Goal: Transaction & Acquisition: Purchase product/service

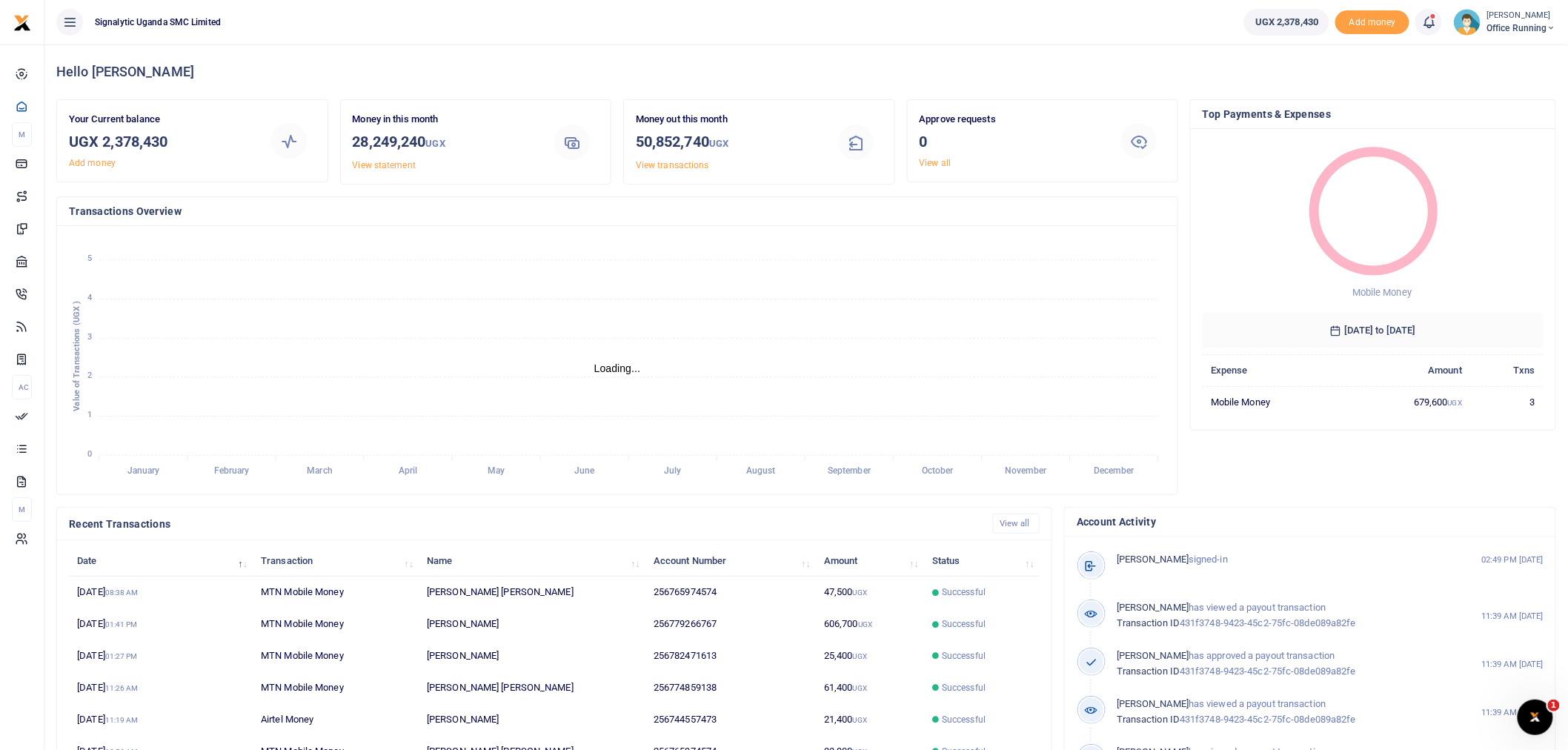
scroll to position [14, 13]
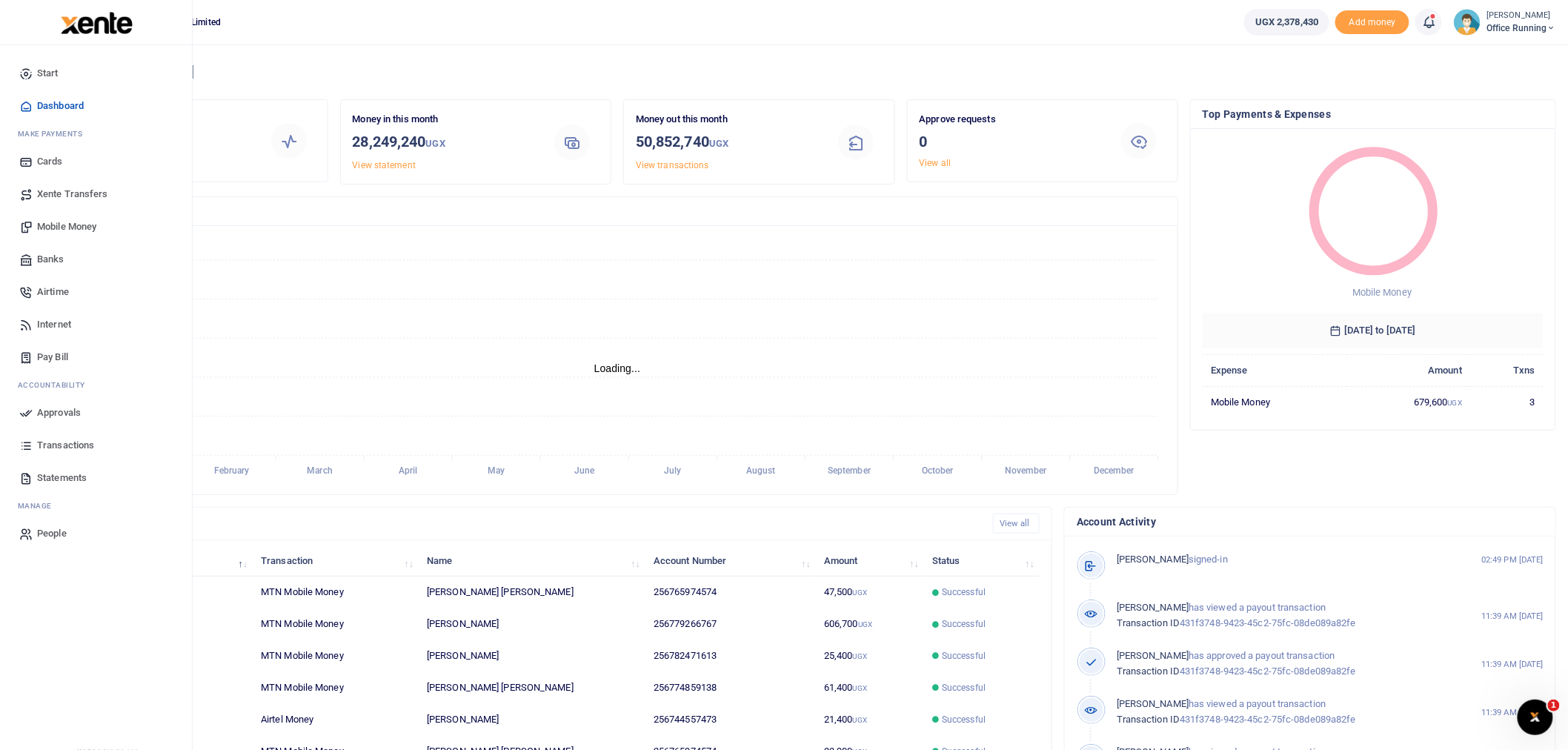
click at [83, 225] on span "Mobile Money" at bounding box center [67, 226] width 59 height 14
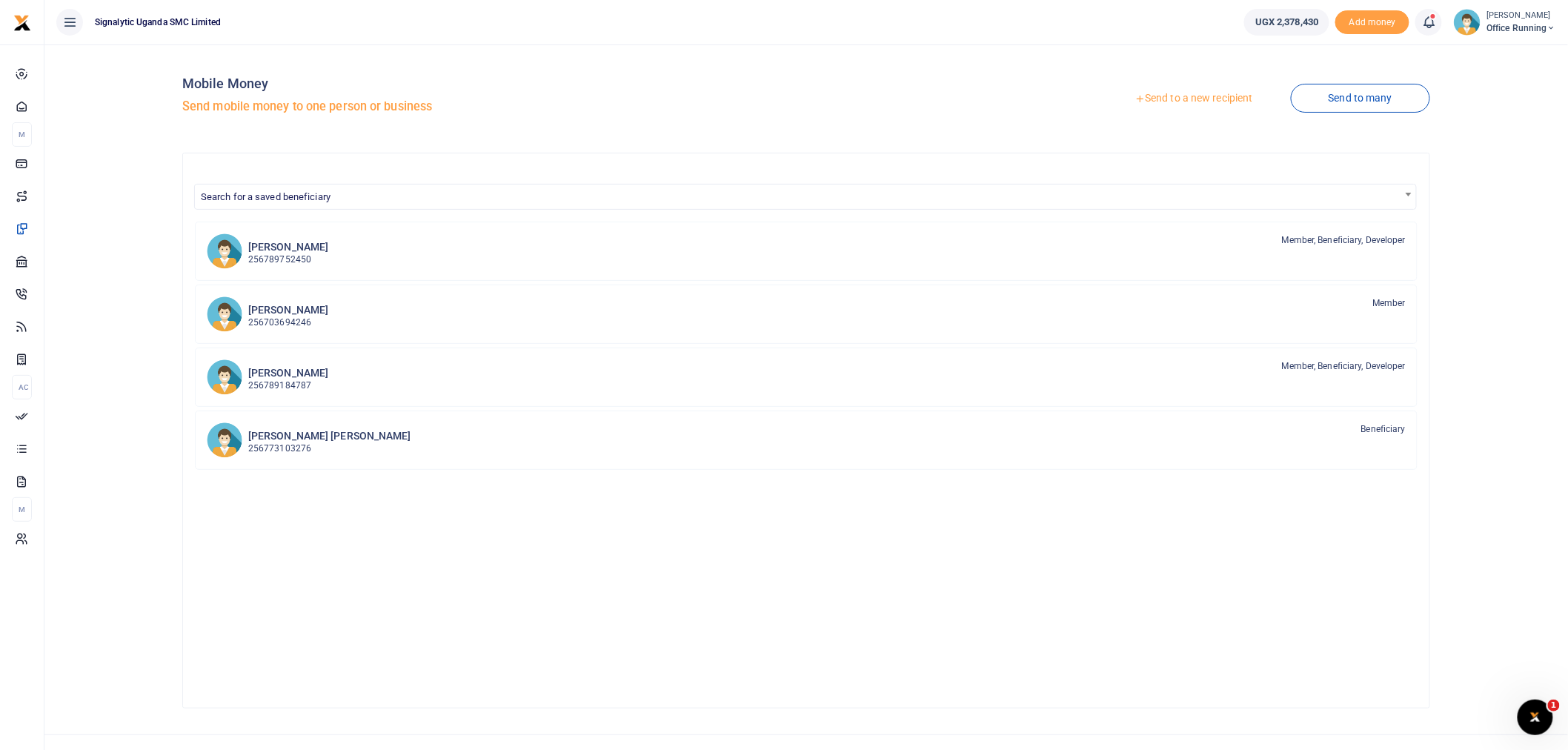
click at [1216, 97] on link "Send to a new recipient" at bounding box center [1193, 98] width 193 height 26
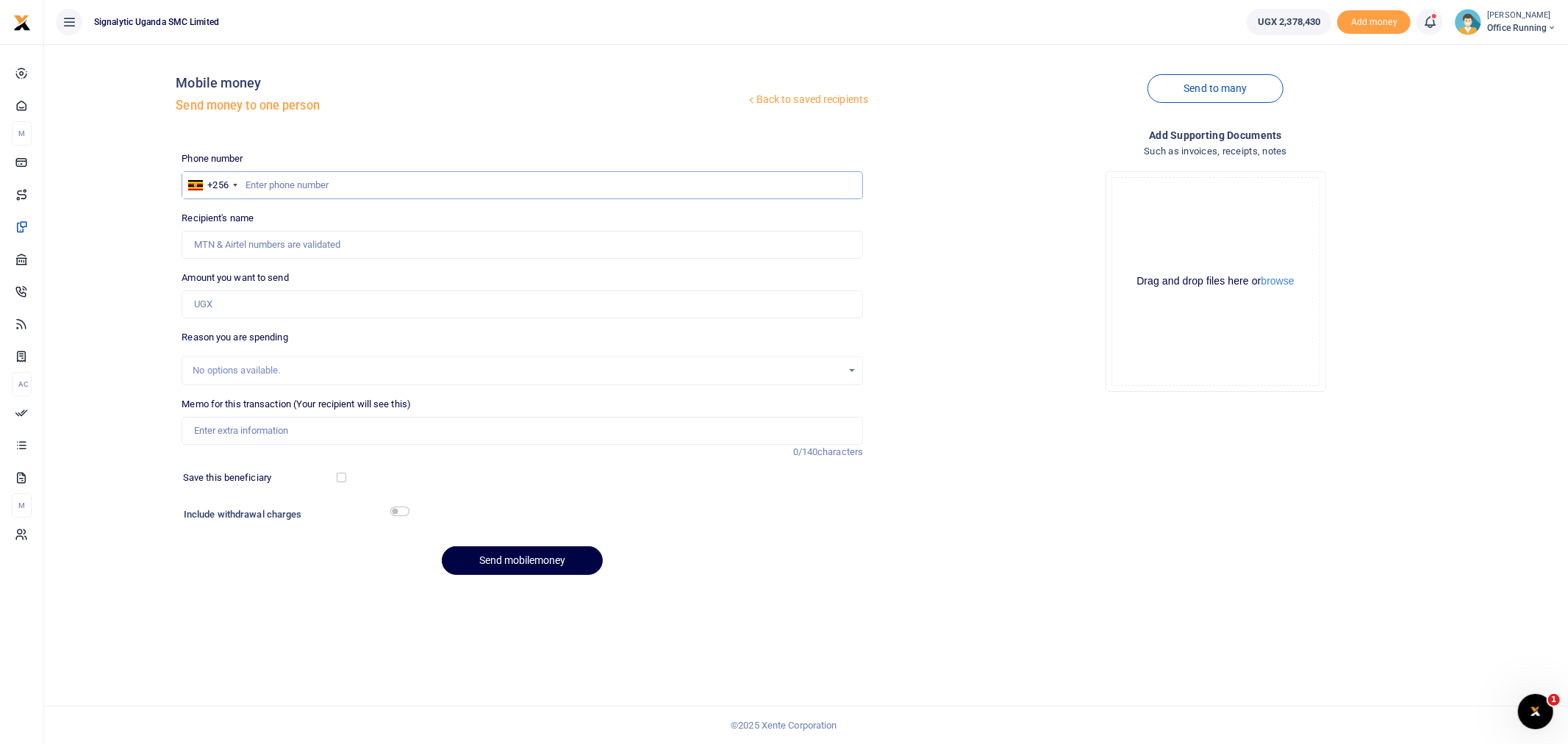
click at [324, 178] on input "text" at bounding box center [522, 185] width 682 height 28
paste input "0774859138"
type input "0774859138"
type input "Jude Anthony Lusambu"
type input "0774859138"
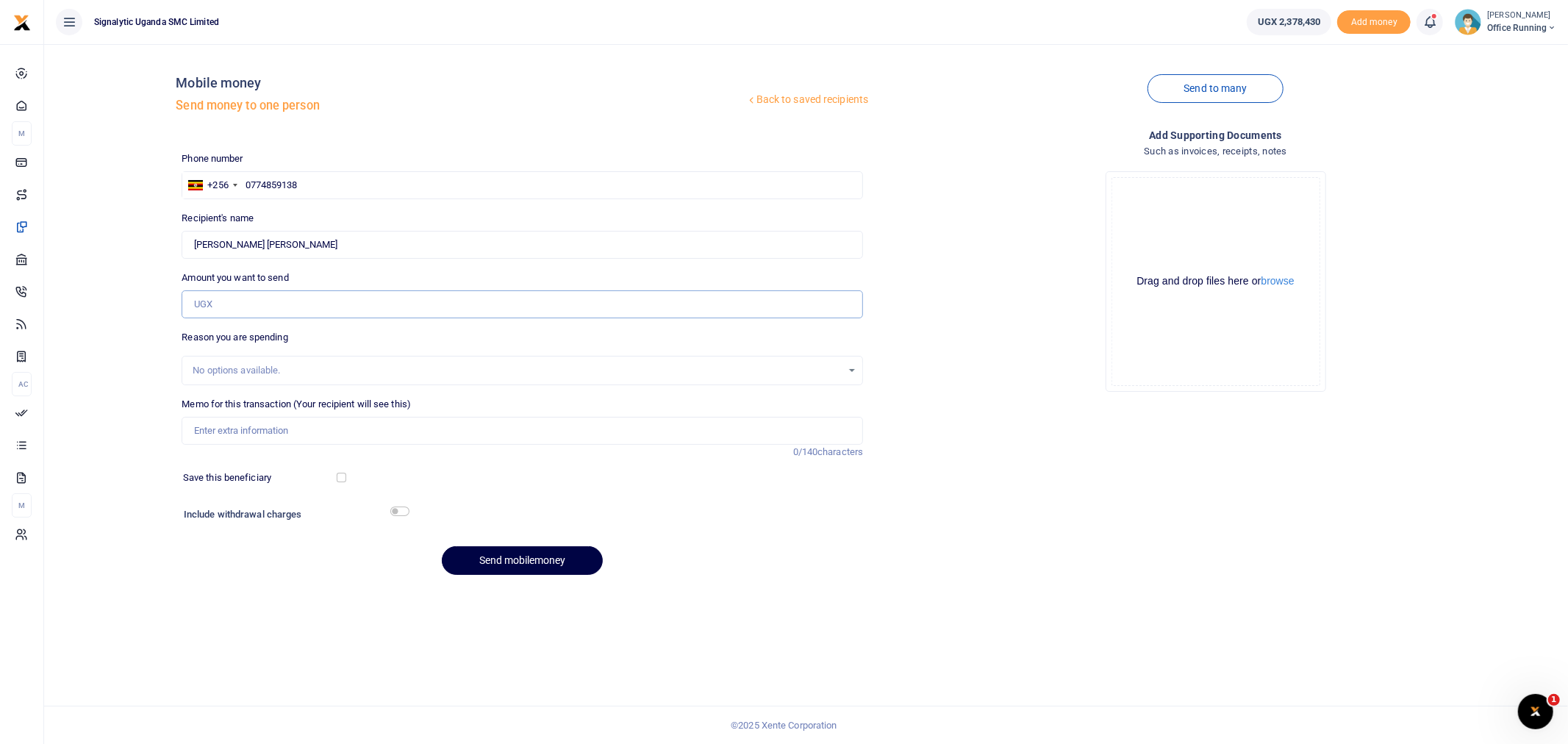
click at [258, 311] on input "Amount you want to send" at bounding box center [522, 303] width 682 height 28
type input "8,000"
click at [259, 428] on input "Memo for this transaction (Your recipient will see this)" at bounding box center [522, 430] width 682 height 28
paste input "REQSN00178"
type input "REQSN00178 GEN"
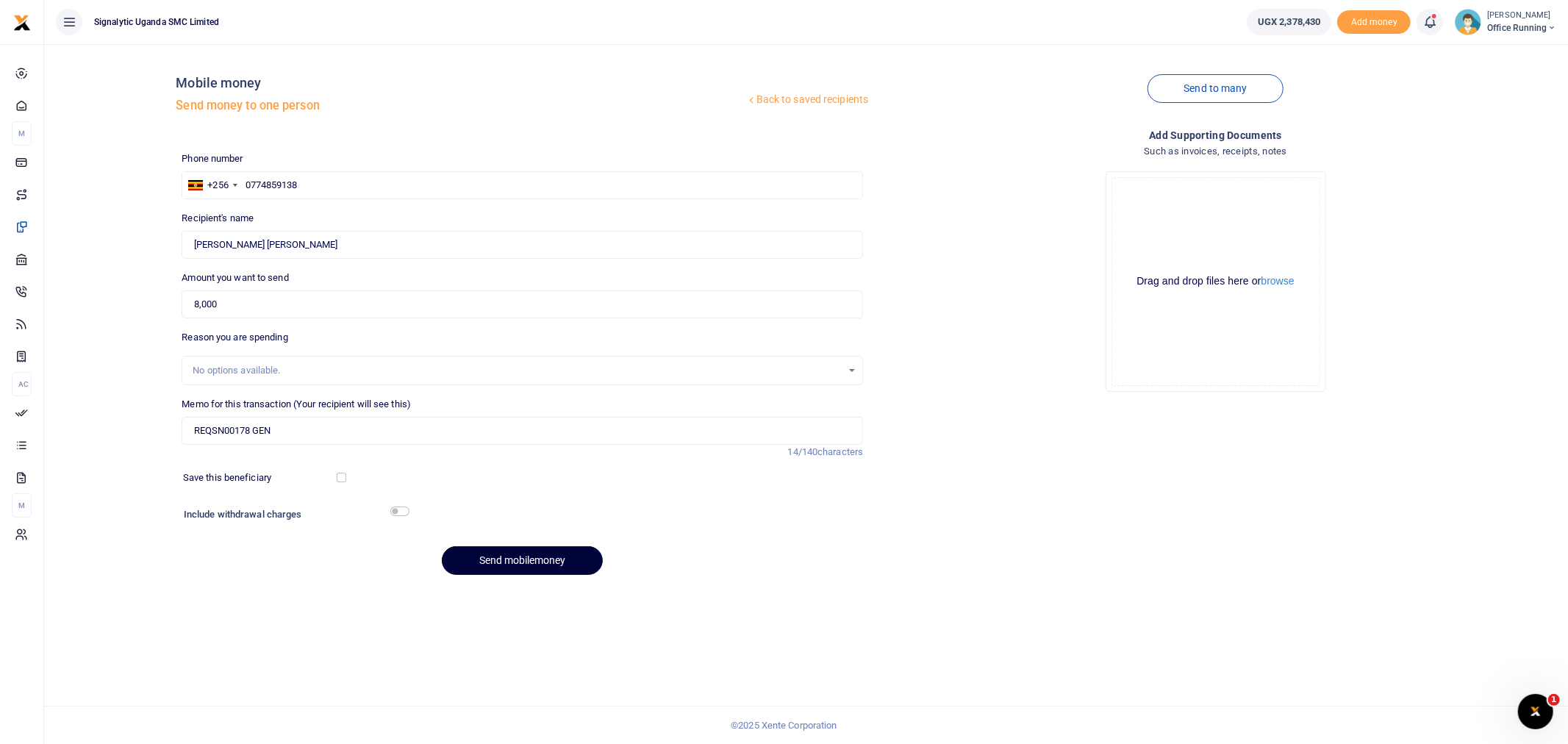
click at [509, 548] on button "Send mobilemoney" at bounding box center [523, 561] width 161 height 29
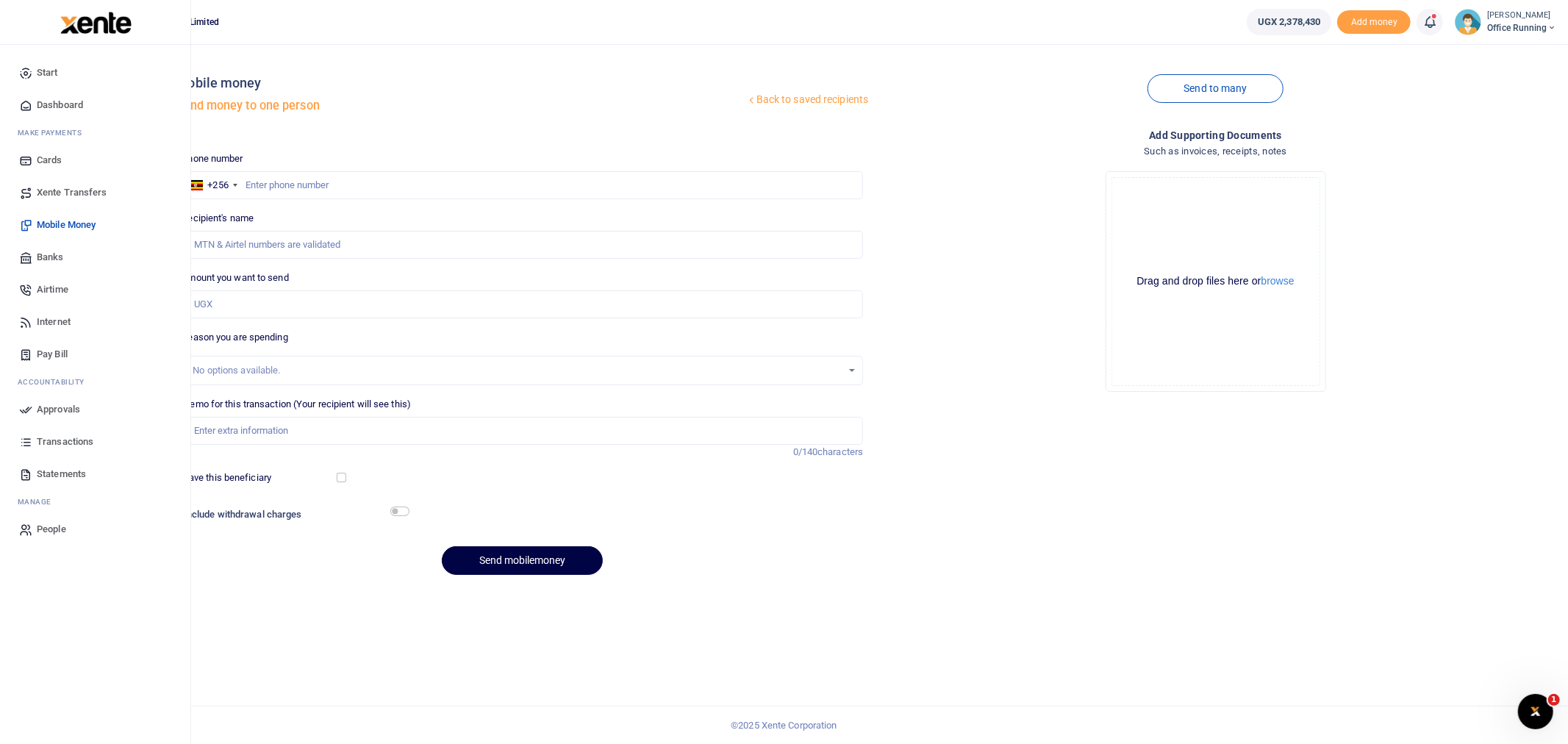
click at [67, 409] on span "Approvals" at bounding box center [59, 409] width 44 height 14
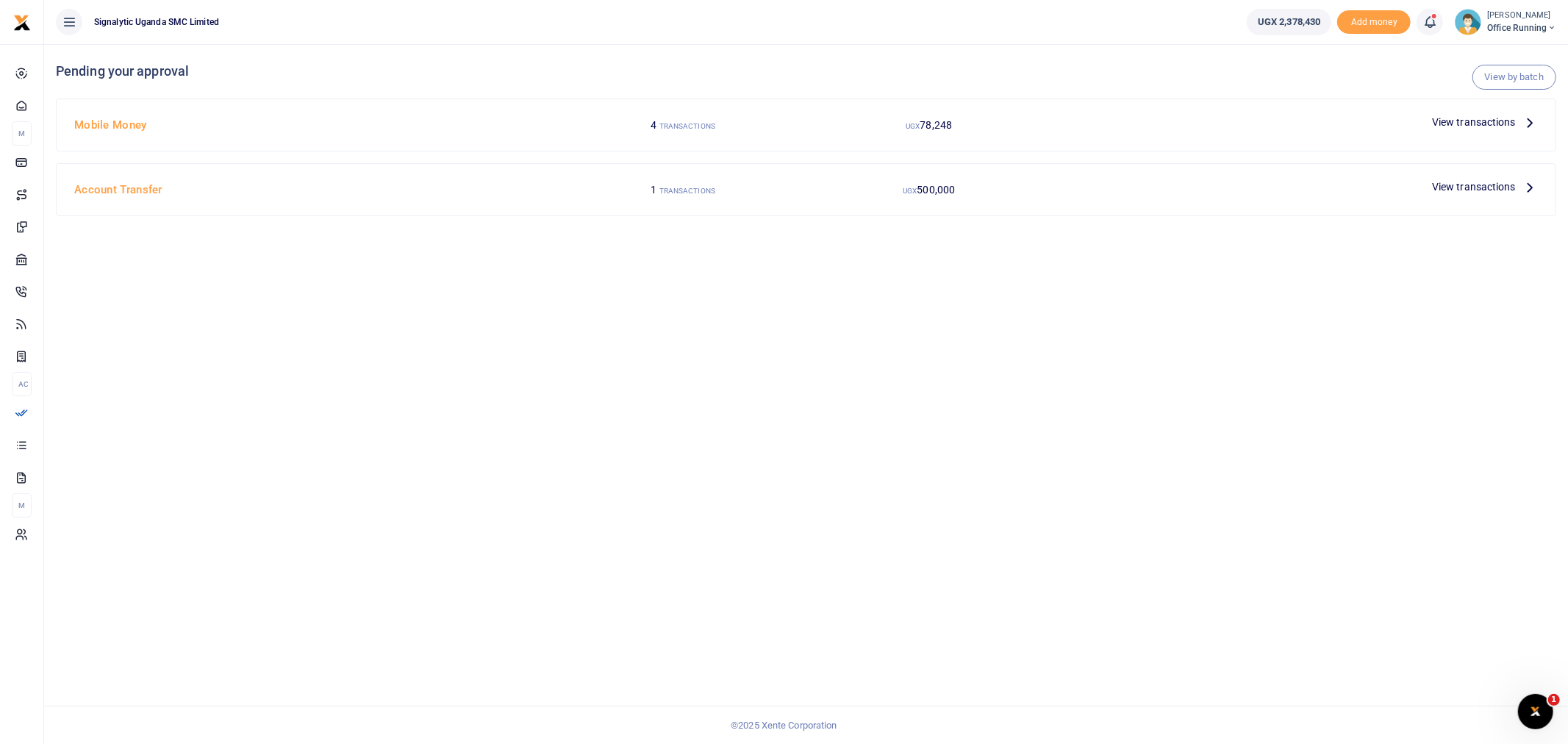
click at [1457, 114] on span "View transactions" at bounding box center [1475, 122] width 84 height 16
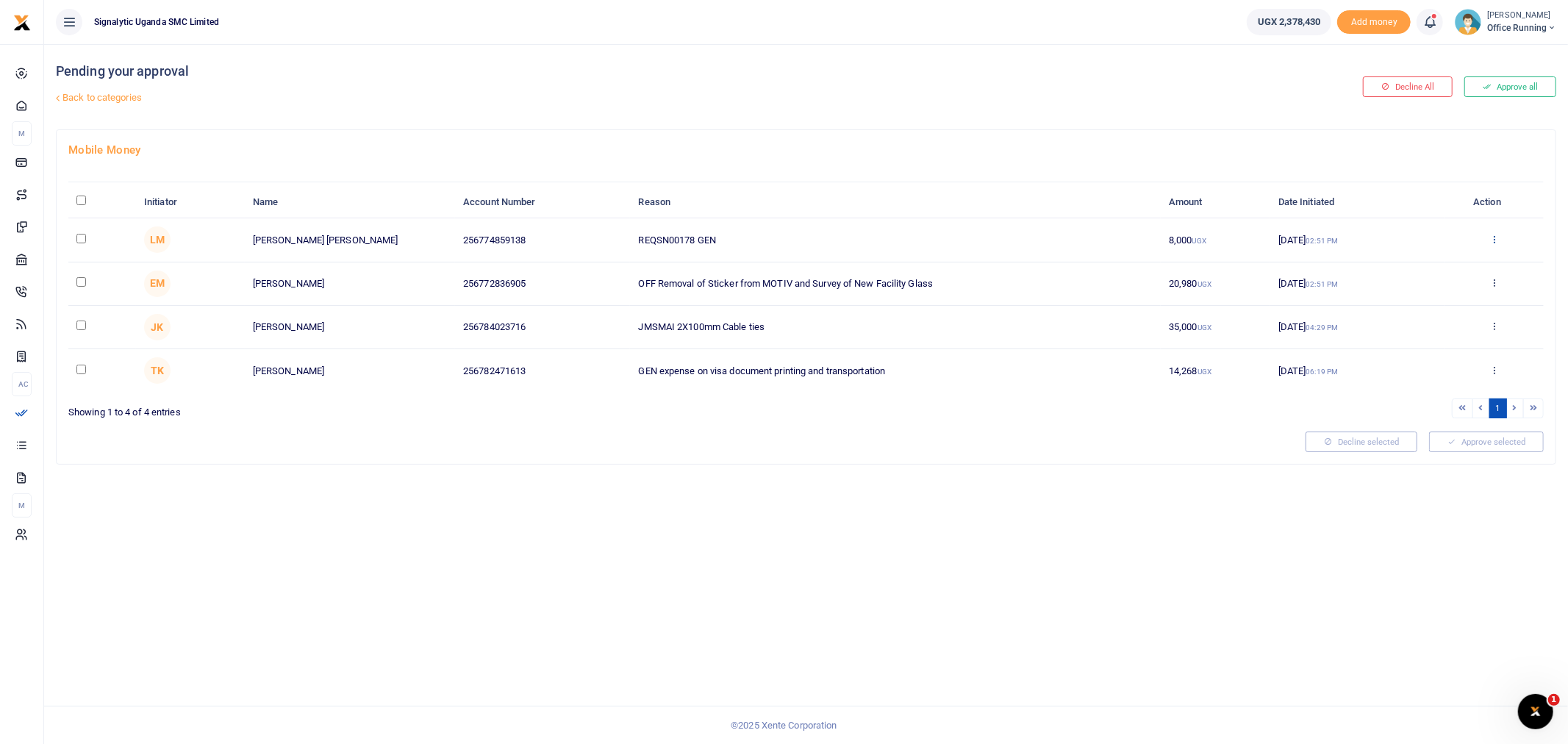
click at [1495, 236] on icon at bounding box center [1494, 239] width 9 height 10
click at [1435, 266] on link "Approve" at bounding box center [1440, 263] width 116 height 20
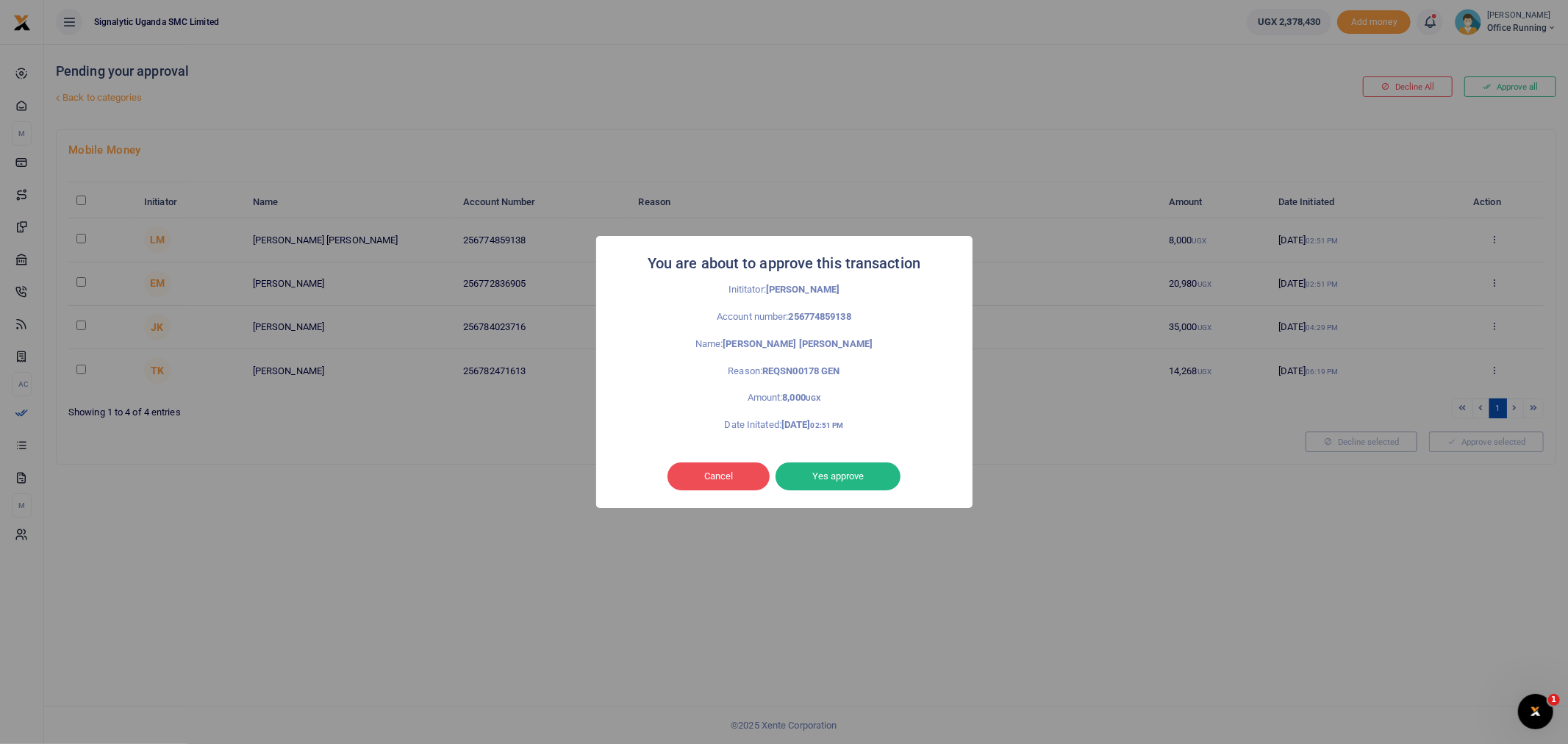
click at [834, 483] on button "Yes approve" at bounding box center [838, 476] width 125 height 28
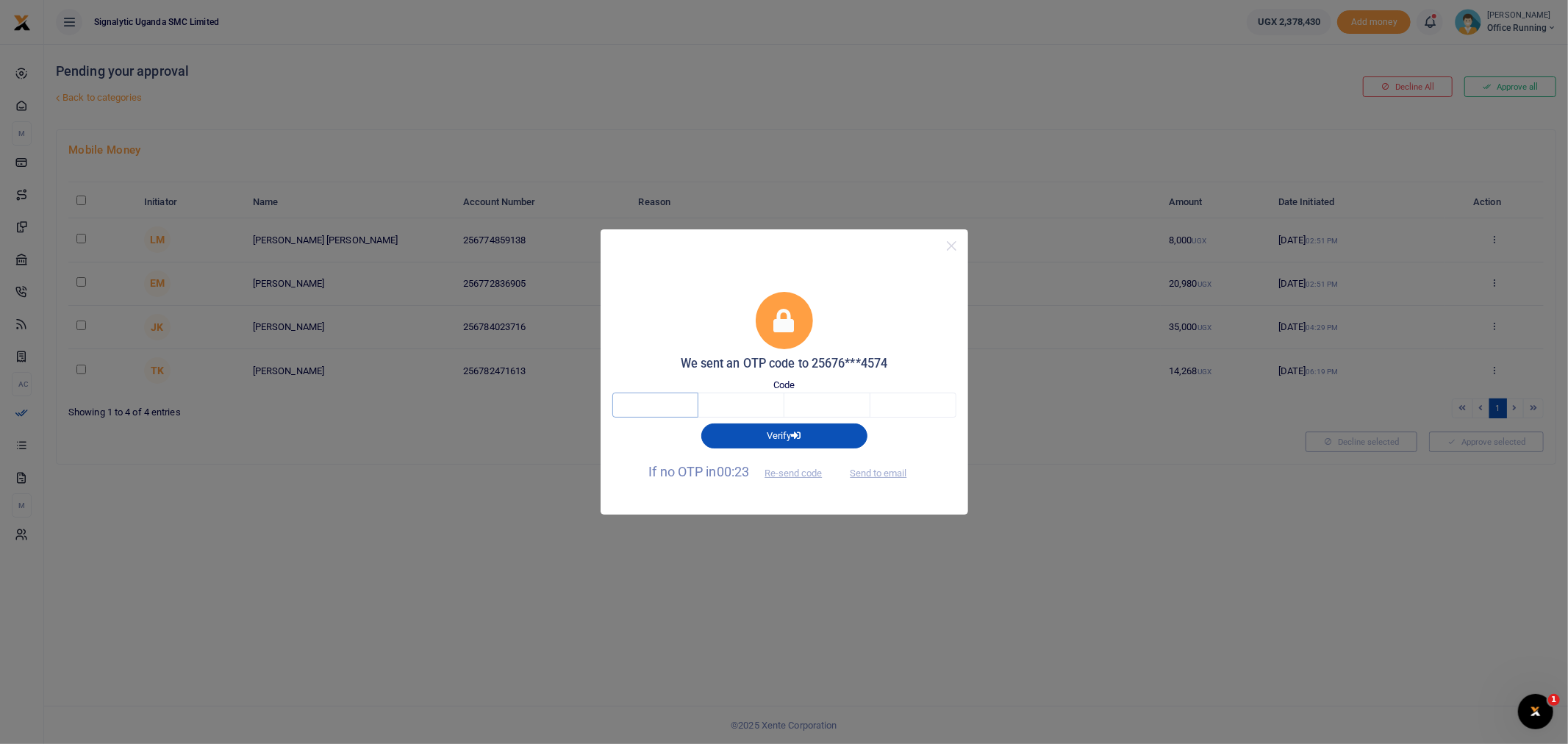
click at [641, 393] on input "text" at bounding box center [656, 405] width 86 height 25
type input "4"
type input "0"
type input "7"
type input "8"
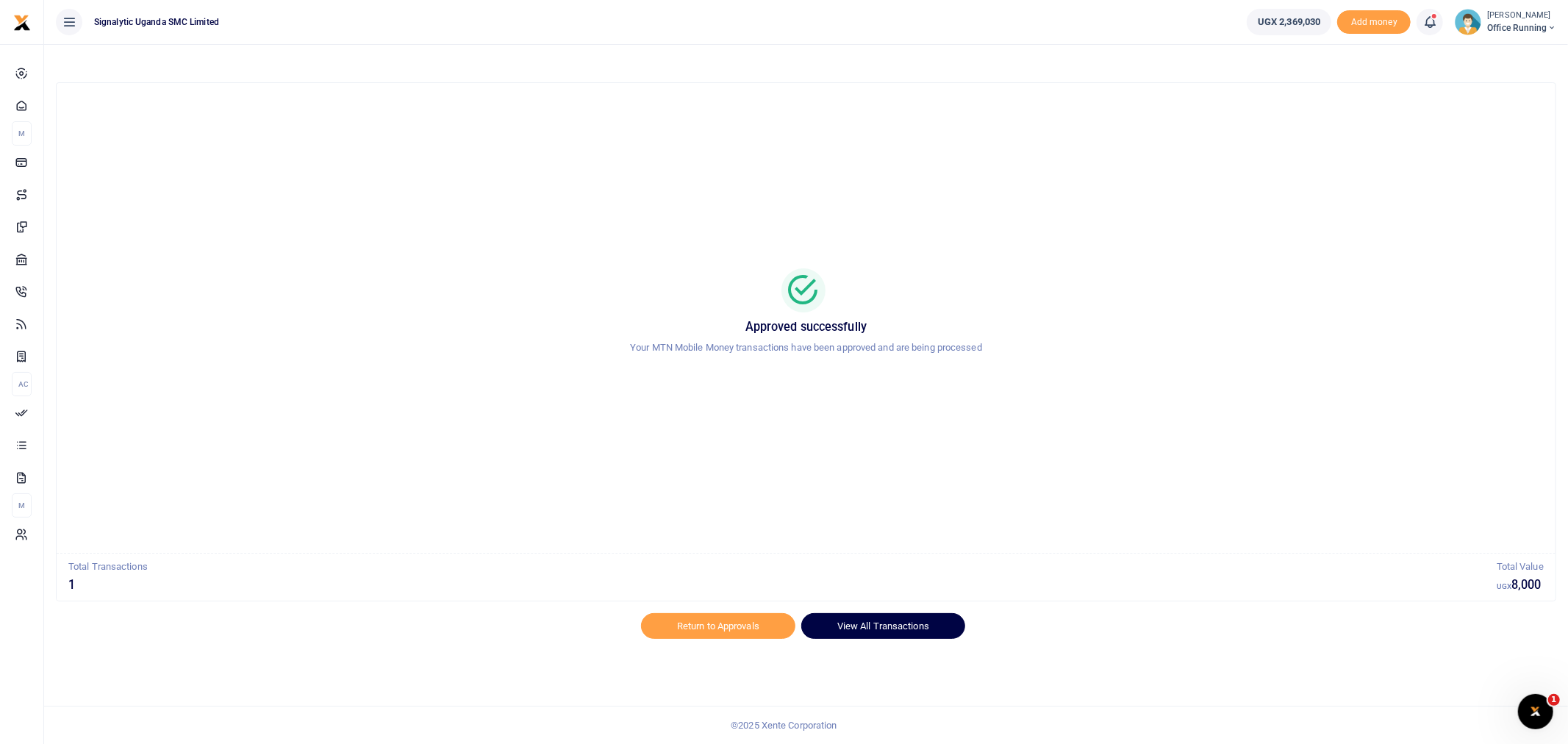
click at [901, 636] on link "View All Transactions" at bounding box center [883, 625] width 164 height 25
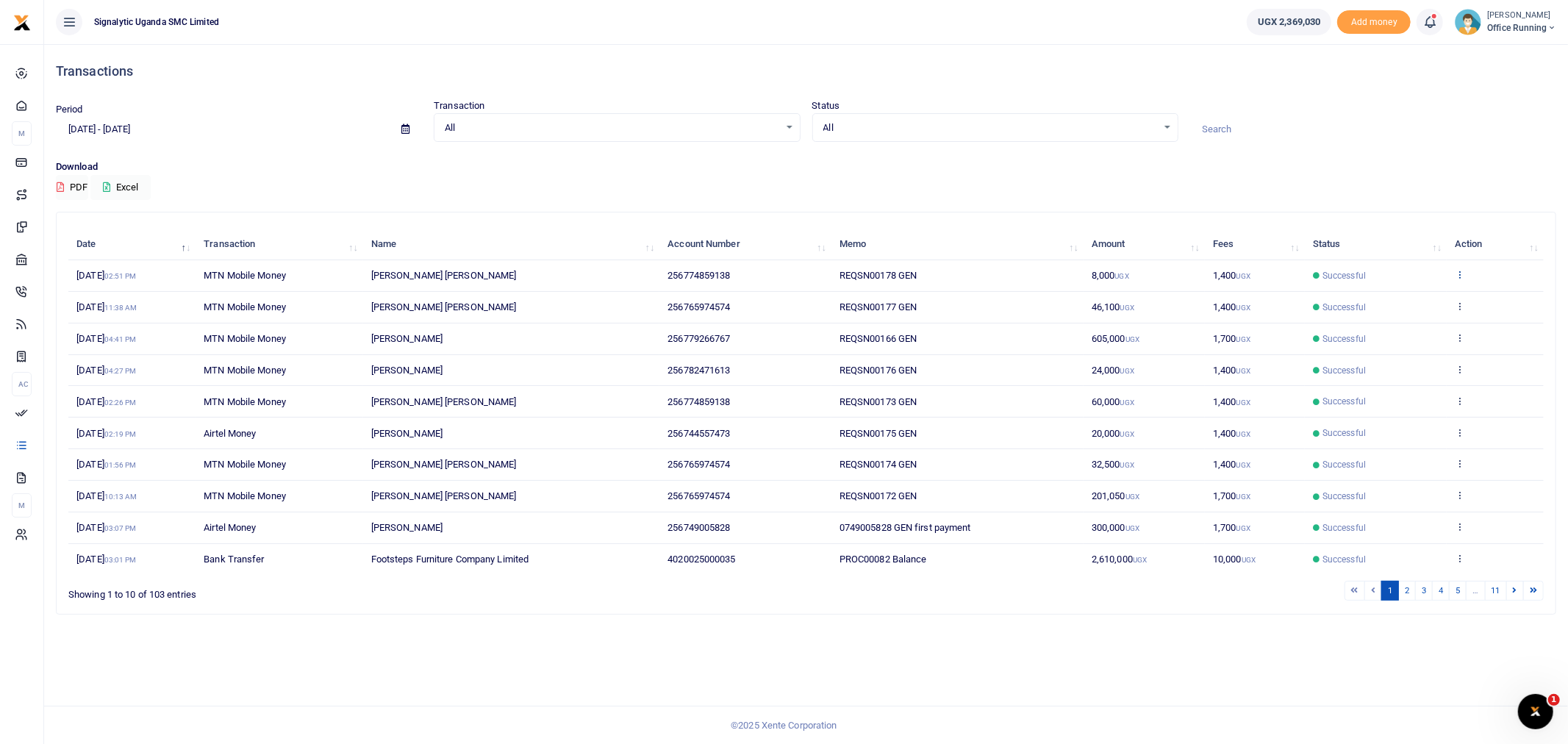
click at [1464, 273] on icon at bounding box center [1460, 274] width 9 height 10
click at [1409, 295] on link "View details" at bounding box center [1407, 299] width 116 height 20
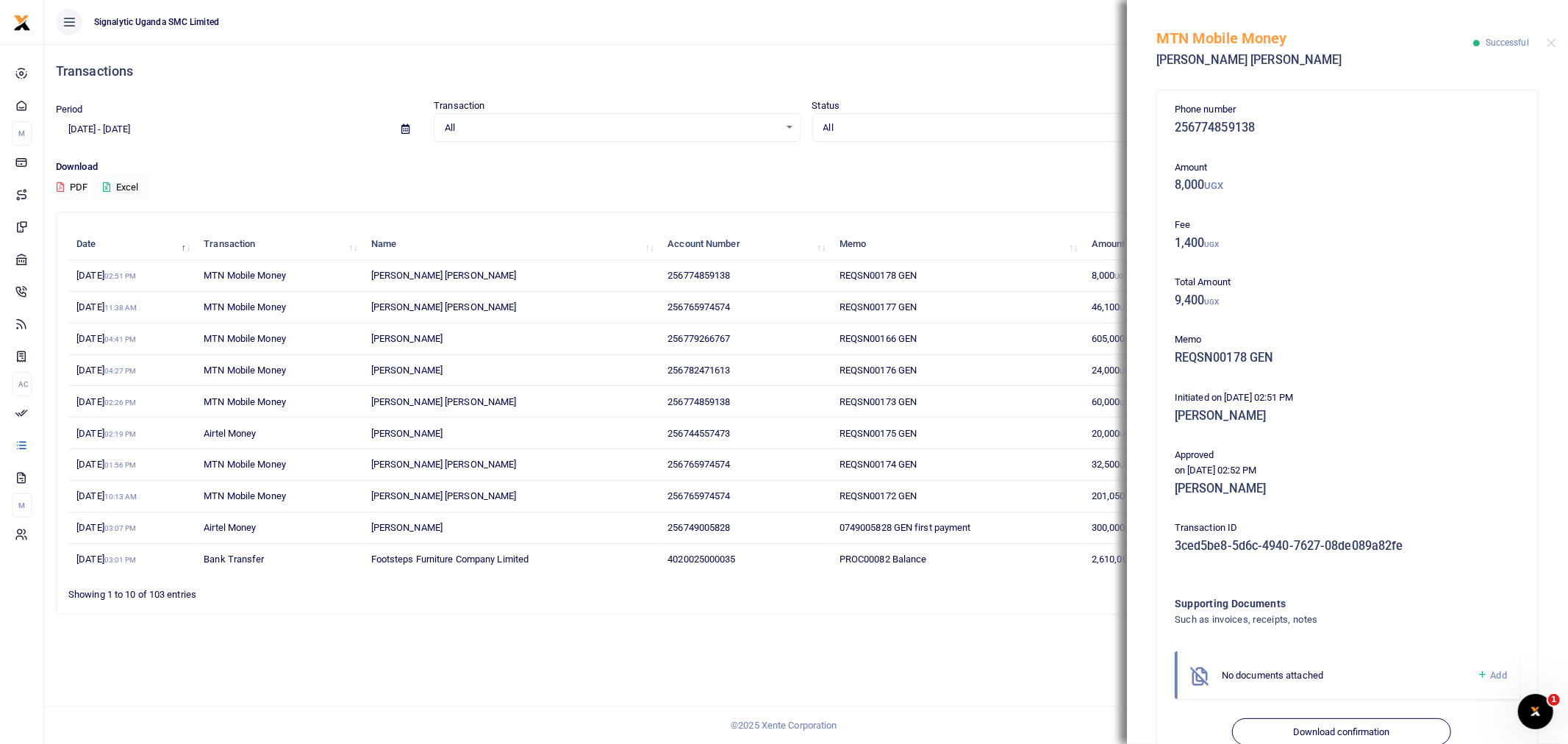
click at [1086, 180] on div "Download PDF Excel" at bounding box center [805, 180] width 1501 height 40
click at [1550, 45] on button "Close" at bounding box center [1551, 42] width 9 height 9
